Goal: Information Seeking & Learning: Learn about a topic

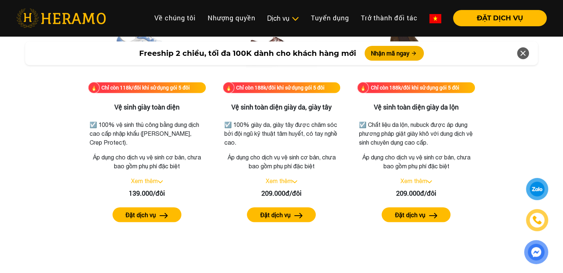
scroll to position [1074, 0]
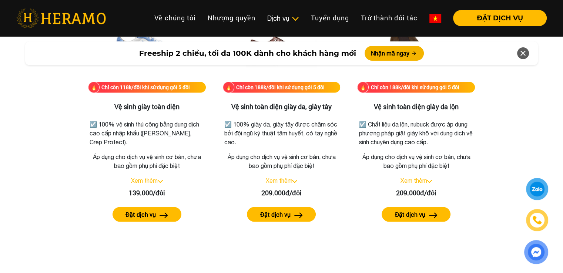
click at [64, 11] on img at bounding box center [61, 18] width 90 height 19
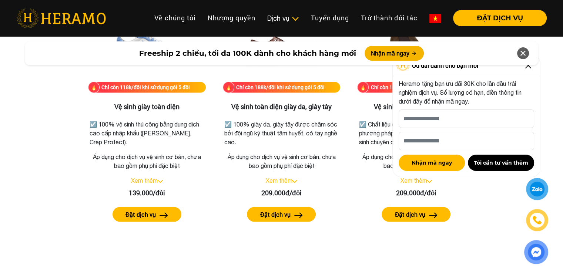
click at [520, 53] on icon at bounding box center [523, 53] width 9 height 13
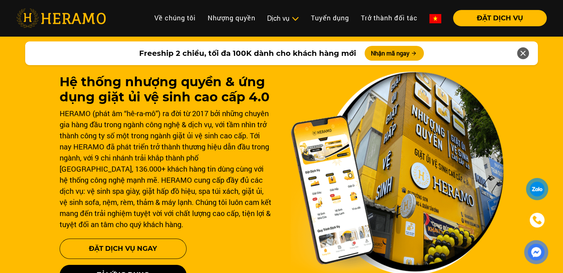
drag, startPoint x: 521, startPoint y: 54, endPoint x: 521, endPoint y: 50, distance: 4.1
click at [521, 54] on icon at bounding box center [523, 53] width 9 height 13
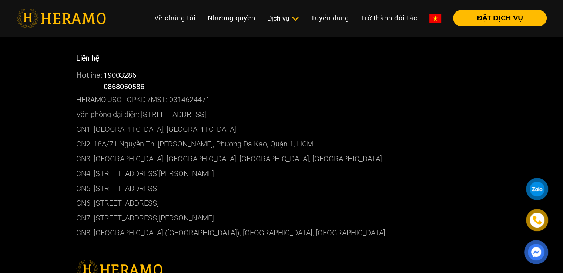
scroll to position [3999, 0]
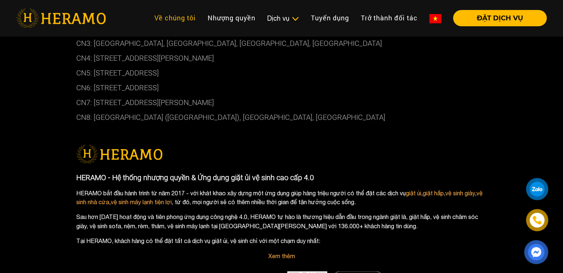
click at [172, 15] on link "Về chúng tôi" at bounding box center [174, 18] width 53 height 16
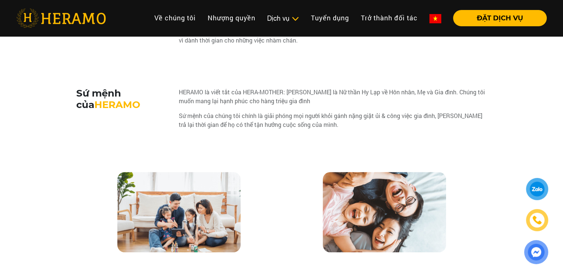
scroll to position [741, 0]
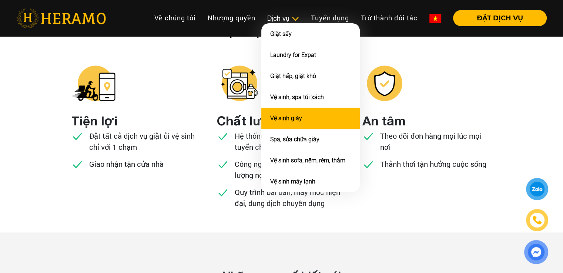
click at [285, 118] on link "Vệ sinh giày" at bounding box center [286, 118] width 32 height 7
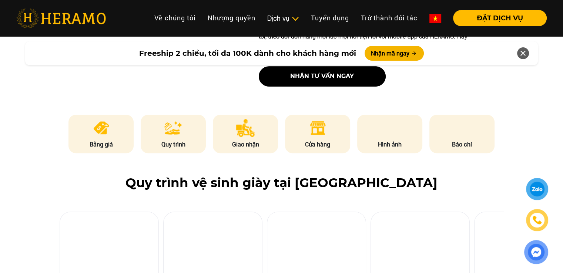
scroll to position [333, 0]
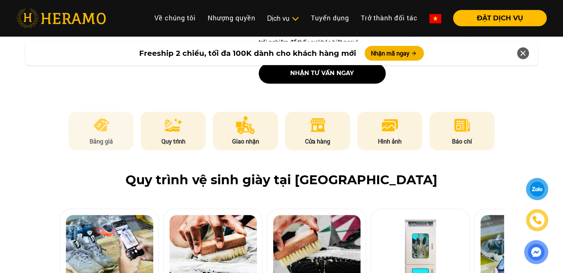
click at [98, 131] on img at bounding box center [101, 125] width 18 height 18
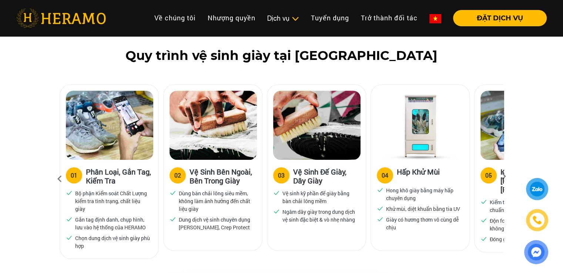
scroll to position [405, 0]
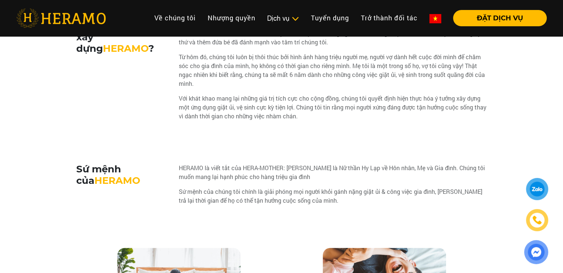
scroll to position [741, 0]
